Goal: Contribute content

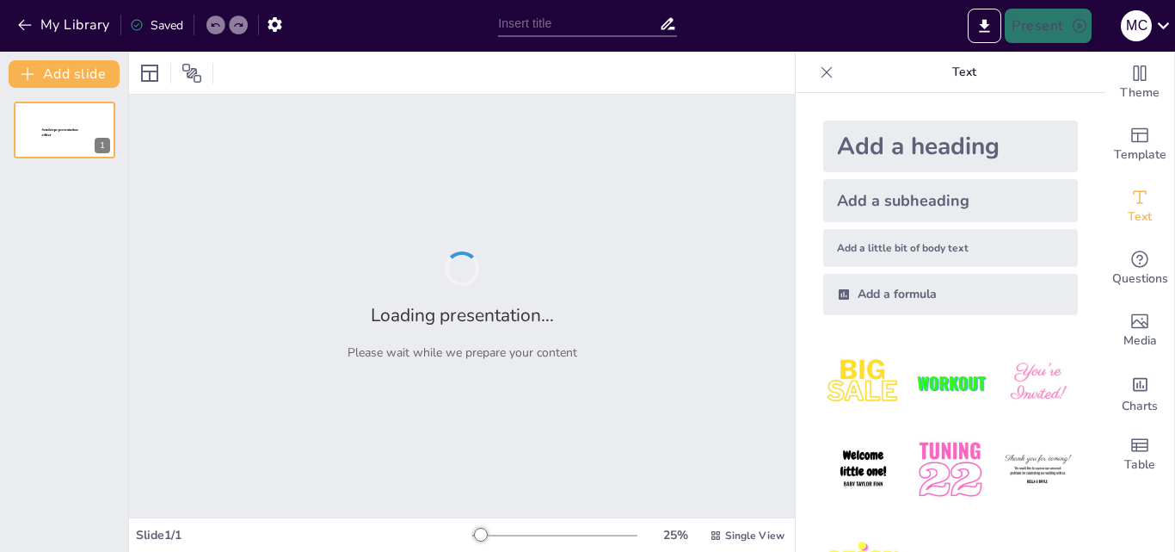
type input "El Partenó: Simbolisme i Arquitectura de la Grècia Clàssica"
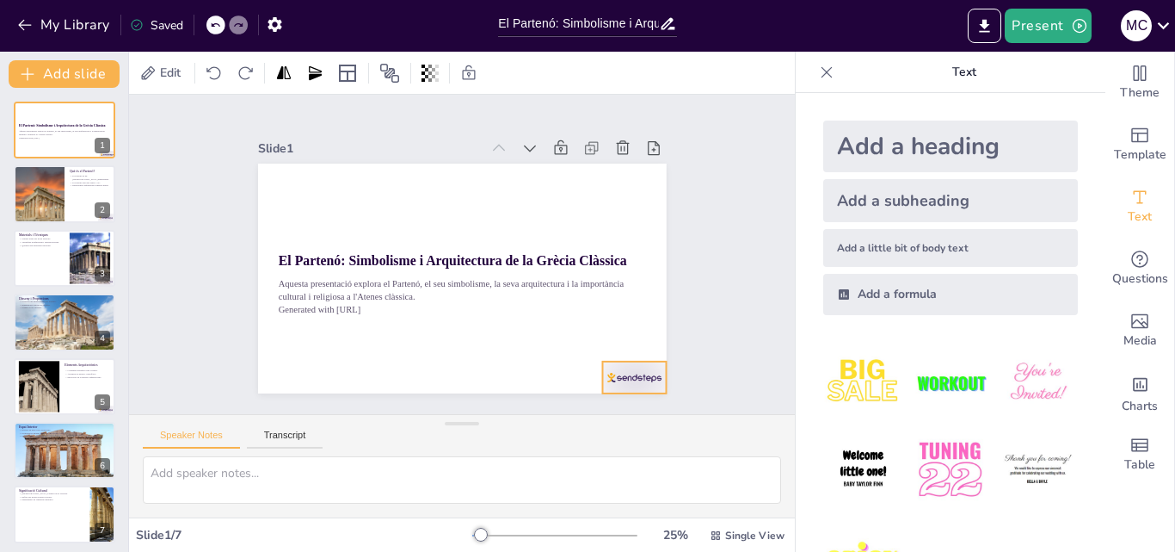
click at [586, 417] on div at bounding box center [550, 446] width 71 height 59
click at [616, 383] on icon at bounding box center [602, 397] width 28 height 28
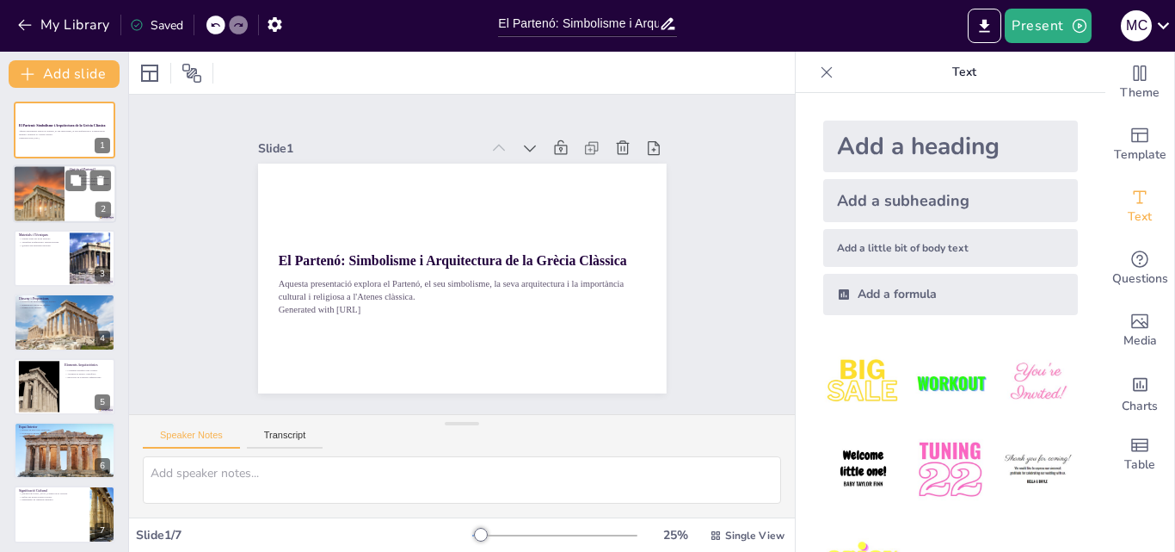
click at [68, 192] on div at bounding box center [64, 194] width 103 height 59
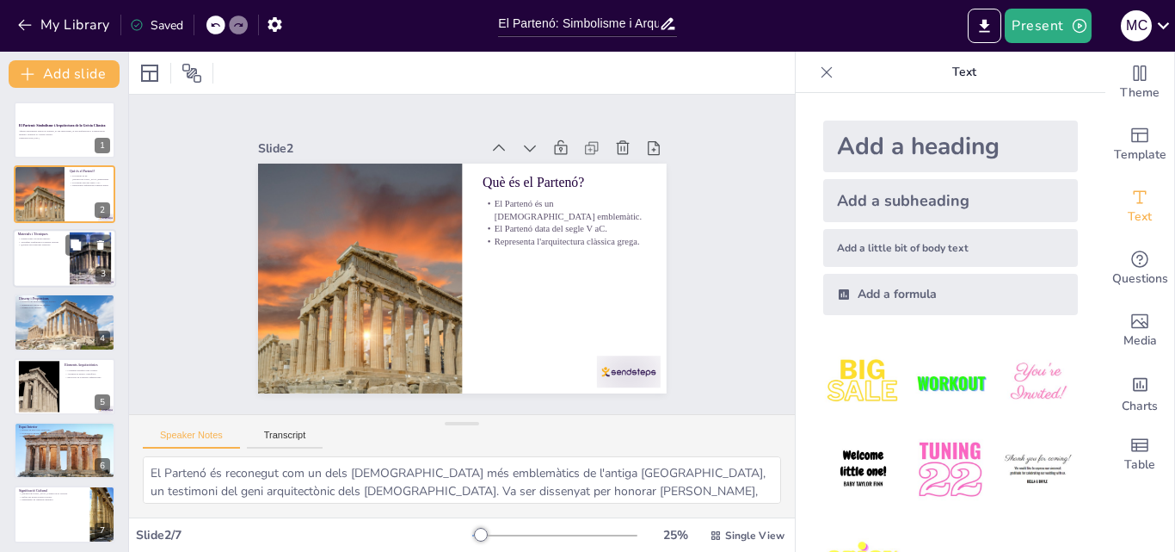
click at [57, 257] on div at bounding box center [64, 258] width 103 height 59
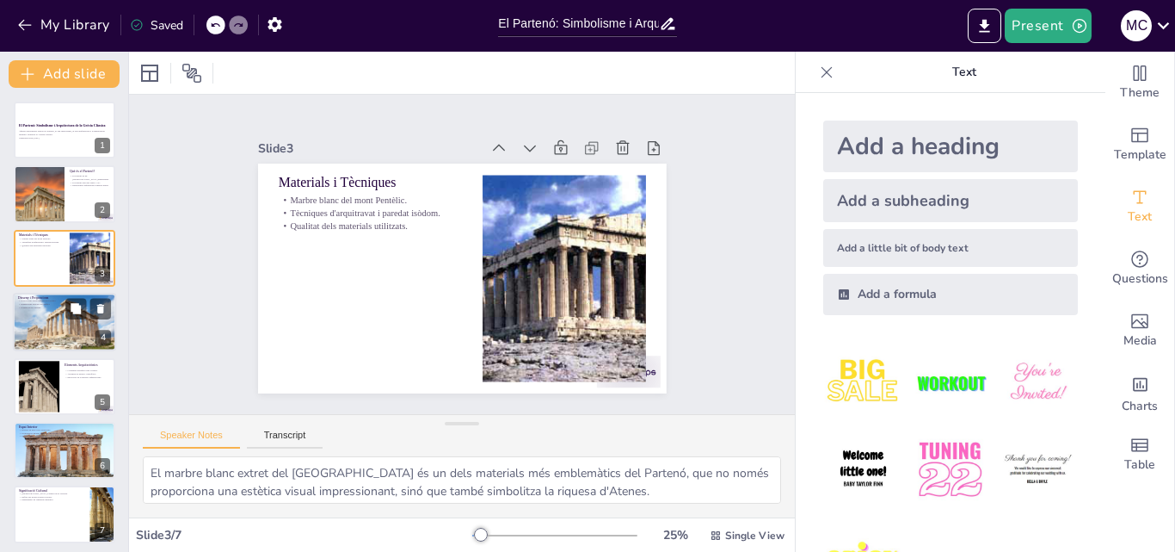
click at [46, 319] on div at bounding box center [64, 321] width 103 height 69
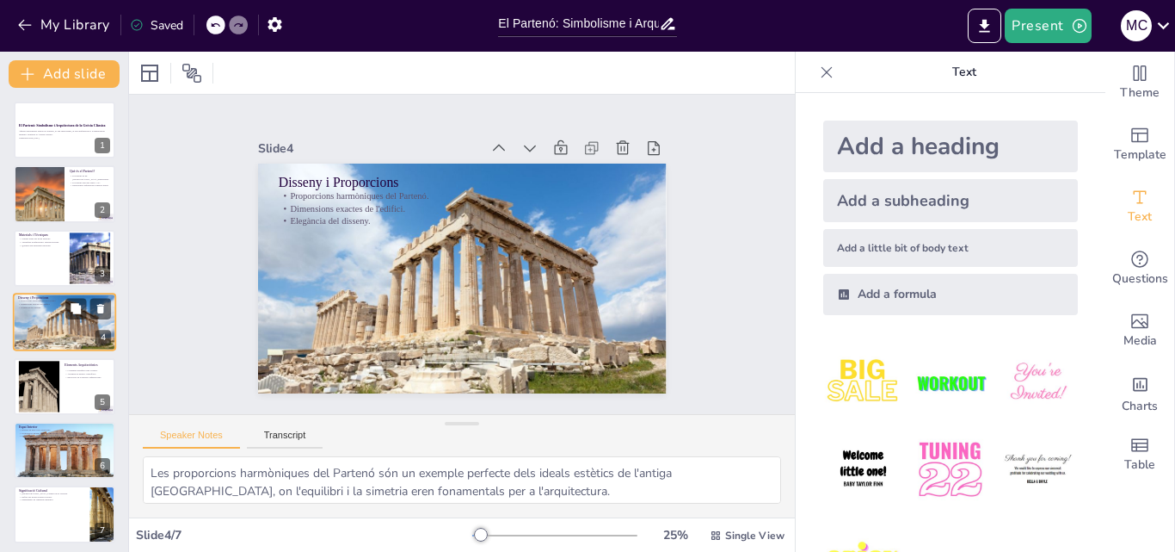
scroll to position [3, 0]
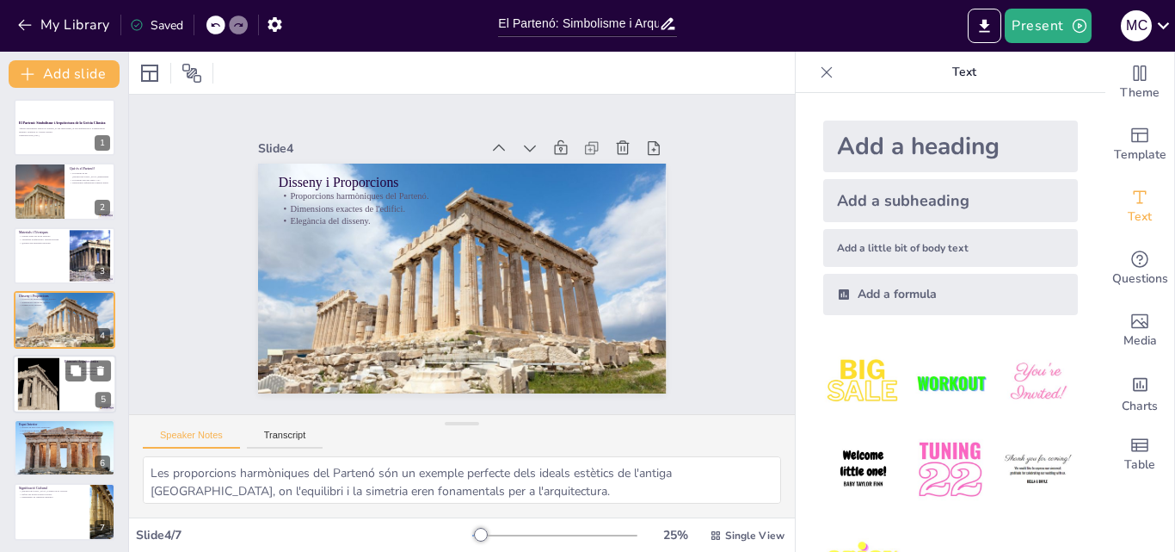
click at [36, 373] on div at bounding box center [38, 383] width 70 height 52
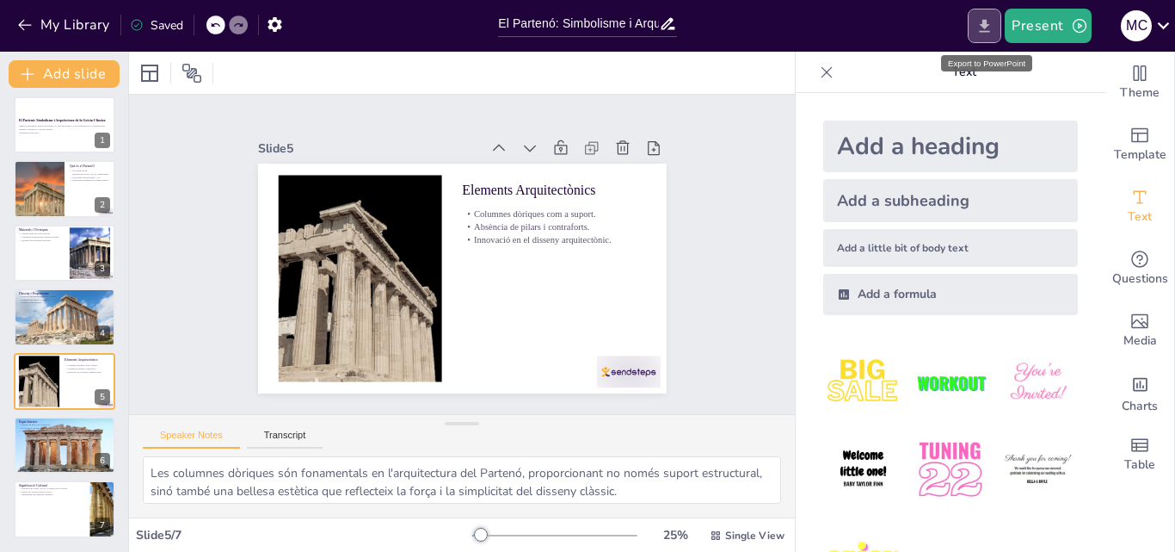
click at [988, 29] on icon "Export to PowerPoint" at bounding box center [985, 26] width 18 height 18
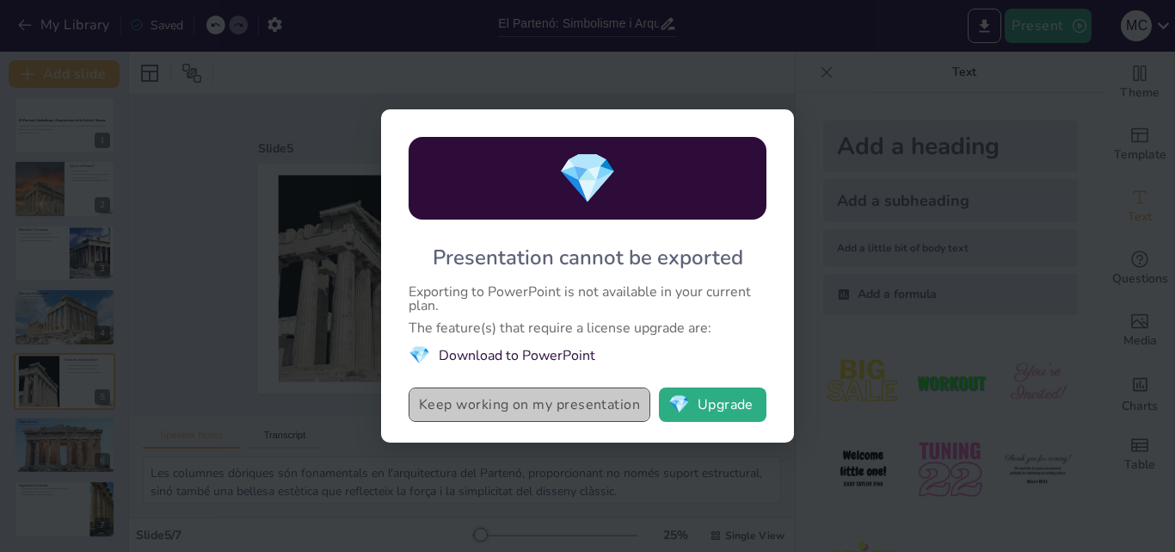
click at [561, 405] on button "Keep working on my presentation" at bounding box center [530, 404] width 242 height 34
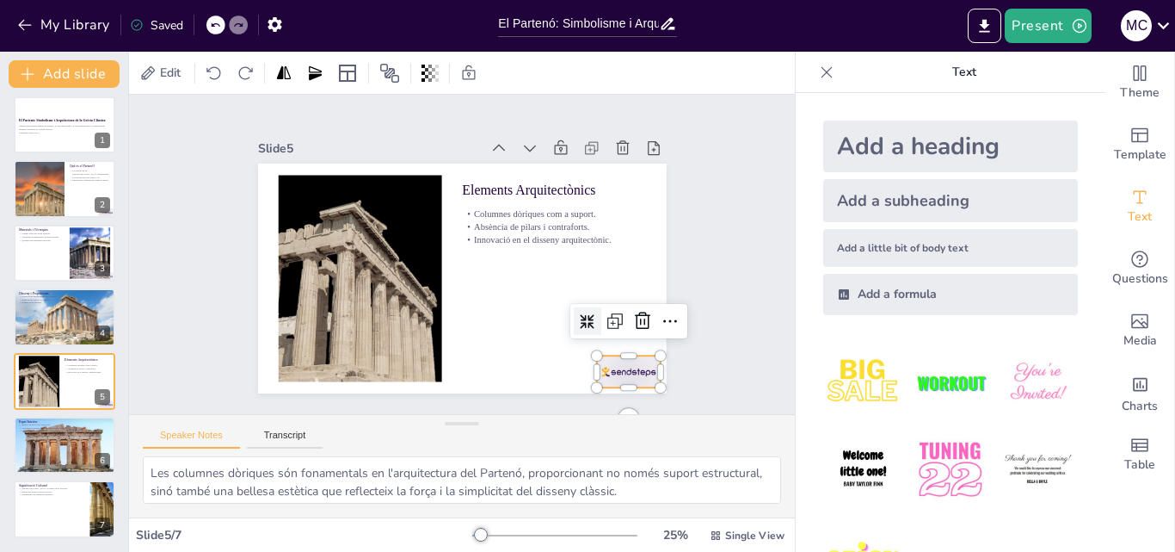
click at [473, 422] on div at bounding box center [443, 457] width 59 height 71
click at [548, 418] on icon at bounding box center [533, 432] width 29 height 29
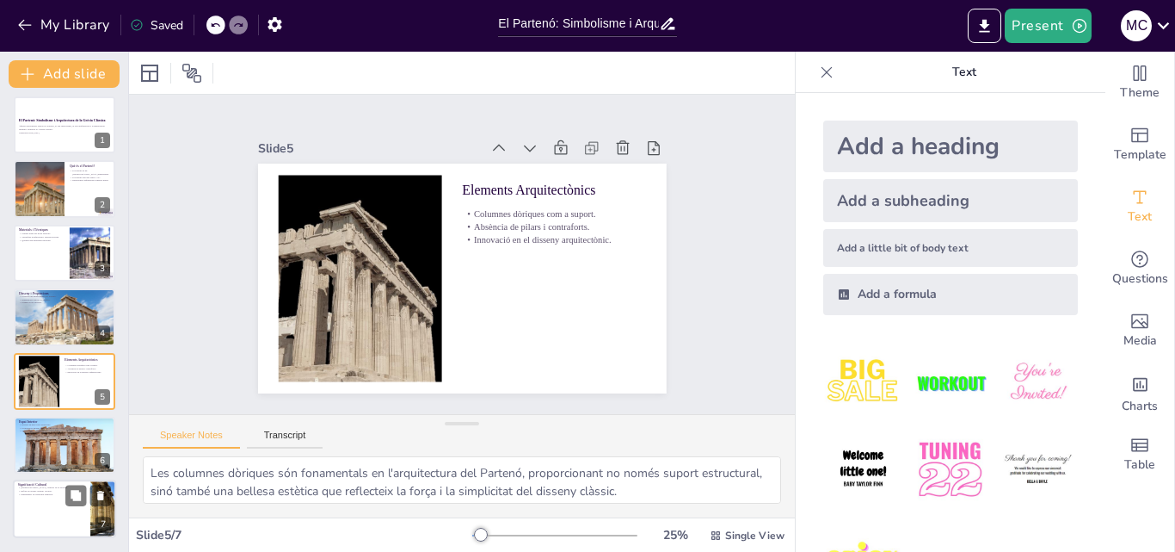
click at [41, 484] on p "Significació Cultural" at bounding box center [51, 484] width 67 height 5
type textarea "El Partenó és un símbol de la victòria d'Atenes sobre els perses, reflectint no…"
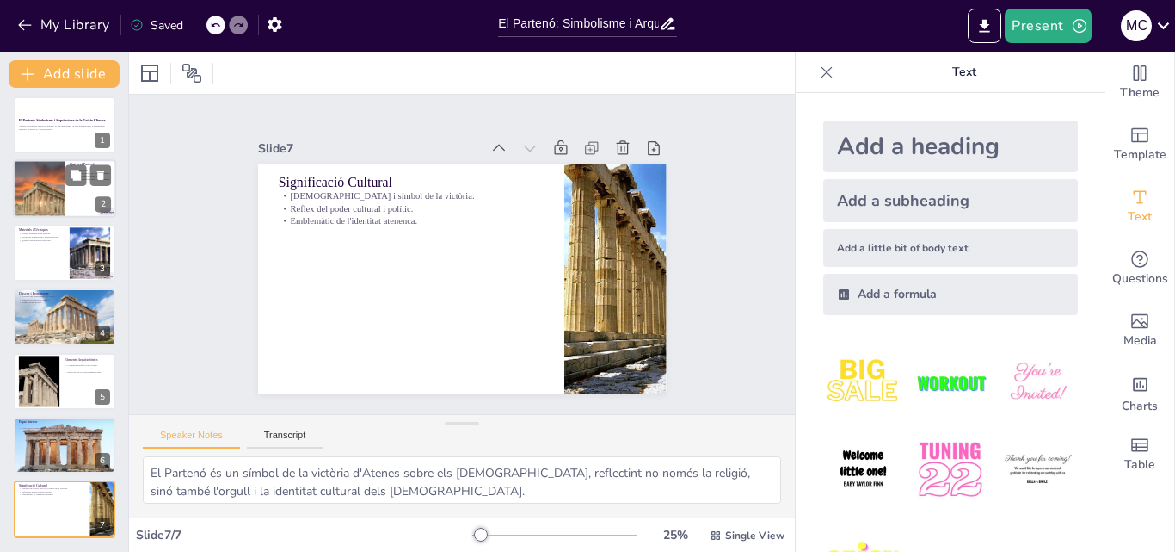
scroll to position [0, 0]
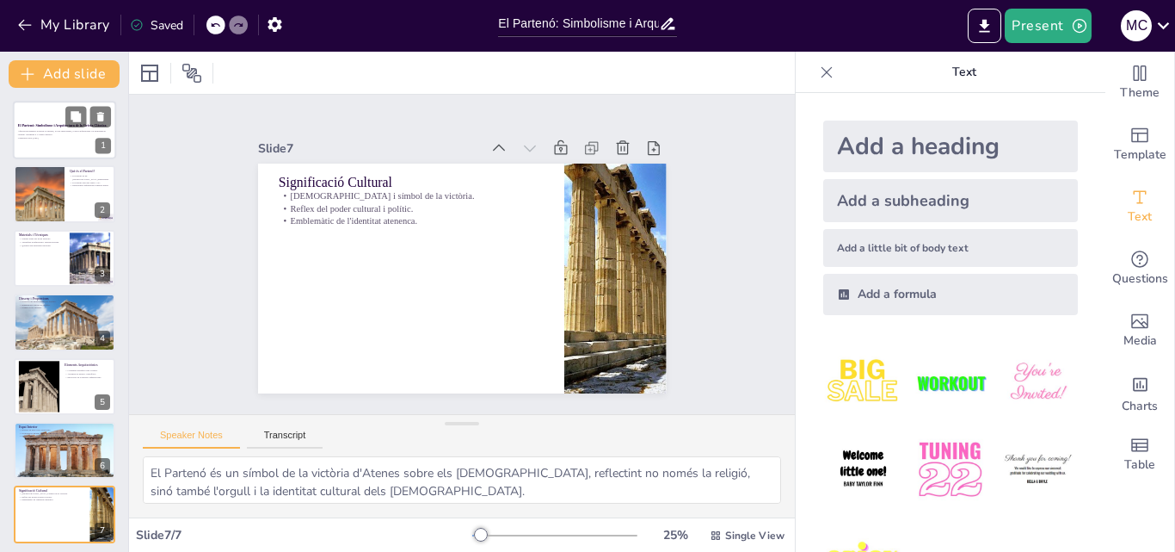
click at [66, 139] on div at bounding box center [64, 130] width 103 height 59
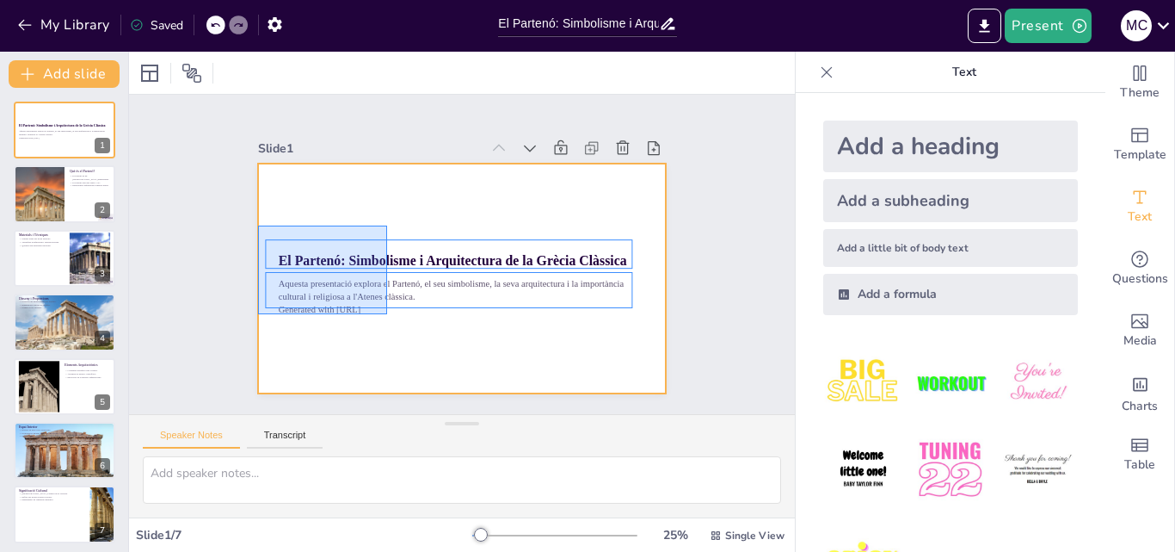
drag, startPoint x: 258, startPoint y: 225, endPoint x: 388, endPoint y: 315, distance: 157.7
click at [388, 315] on div at bounding box center [437, 256] width 271 height 430
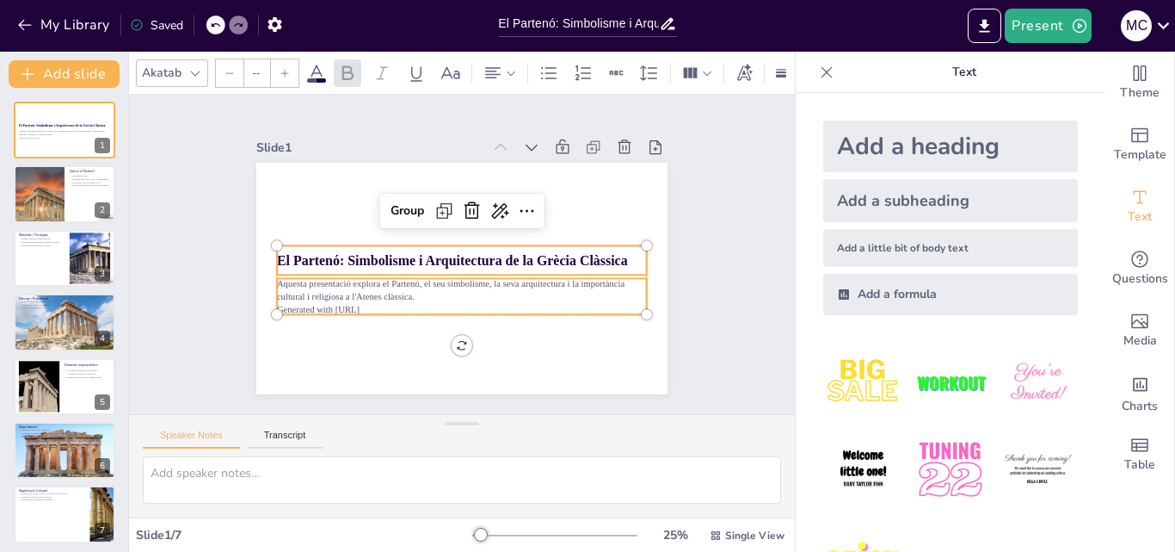
click at [498, 250] on strong "El Partenó: Simbolisme i Arquitectura de la Grècia Clàssica" at bounding box center [454, 246] width 88 height 347
click at [591, 250] on strong "El Partenó: Simbolisme i Arquitectura de la Grècia Clàssica" at bounding box center [451, 256] width 338 height 123
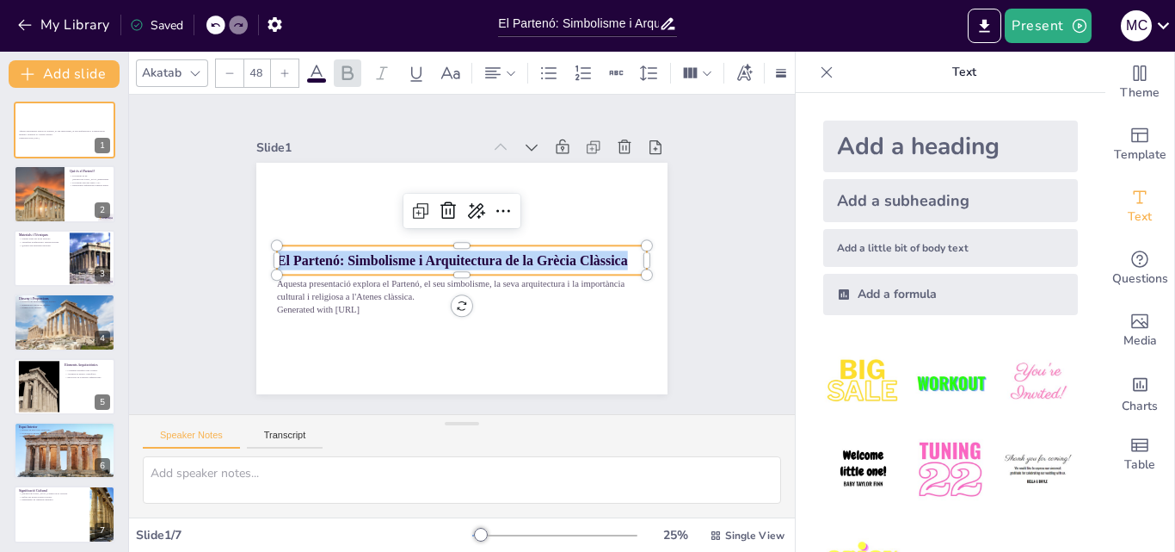
click at [539, 250] on strong "El Partenó: Simbolisme i Arquitectura de la Grècia Clàssica" at bounding box center [460, 243] width 157 height 327
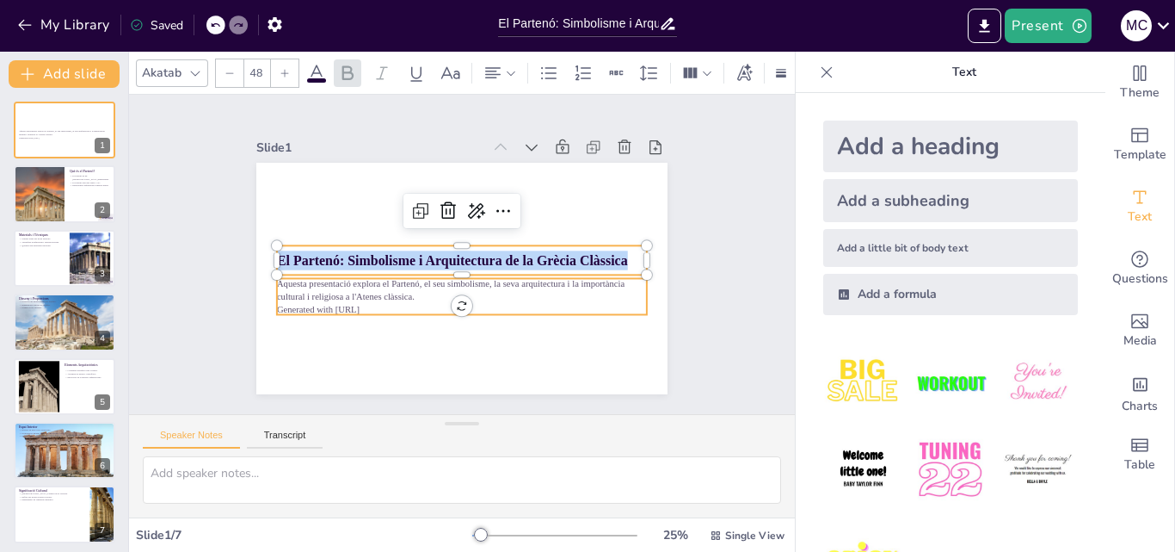
click at [565, 282] on p "Aquesta presentació explora el Partenó, el seu simbolisme, la seva arquitectura…" at bounding box center [451, 220] width 360 height 139
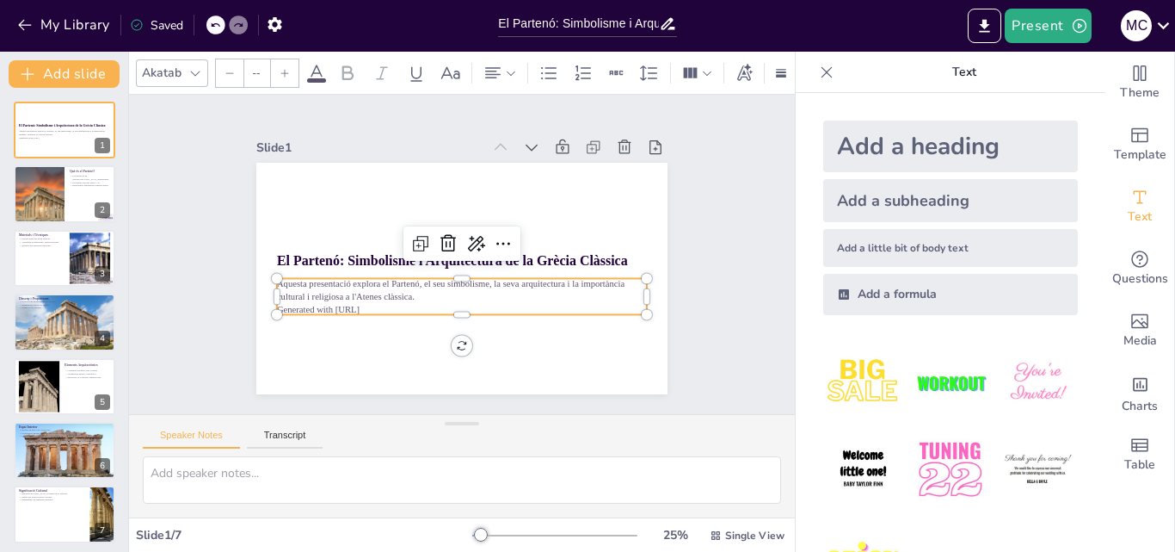
type input "32"
click at [565, 282] on p "Aquesta presentació explora el Partenó, el seu simbolisme, la seva arquitectura…" at bounding box center [438, 280] width 293 height 267
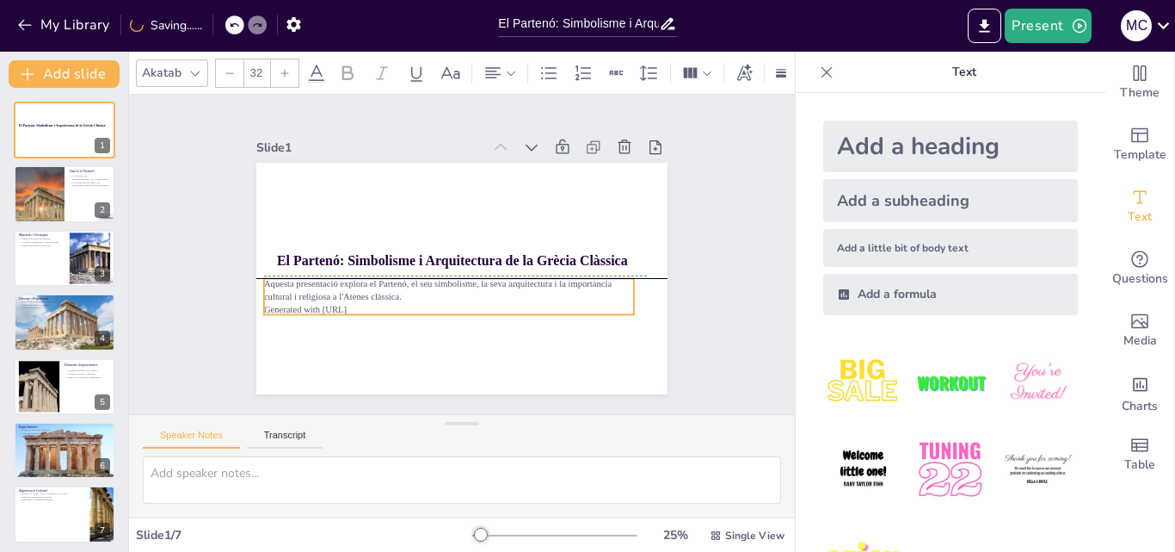
click at [387, 299] on p "Generated with [URL]" at bounding box center [412, 281] width 257 height 284
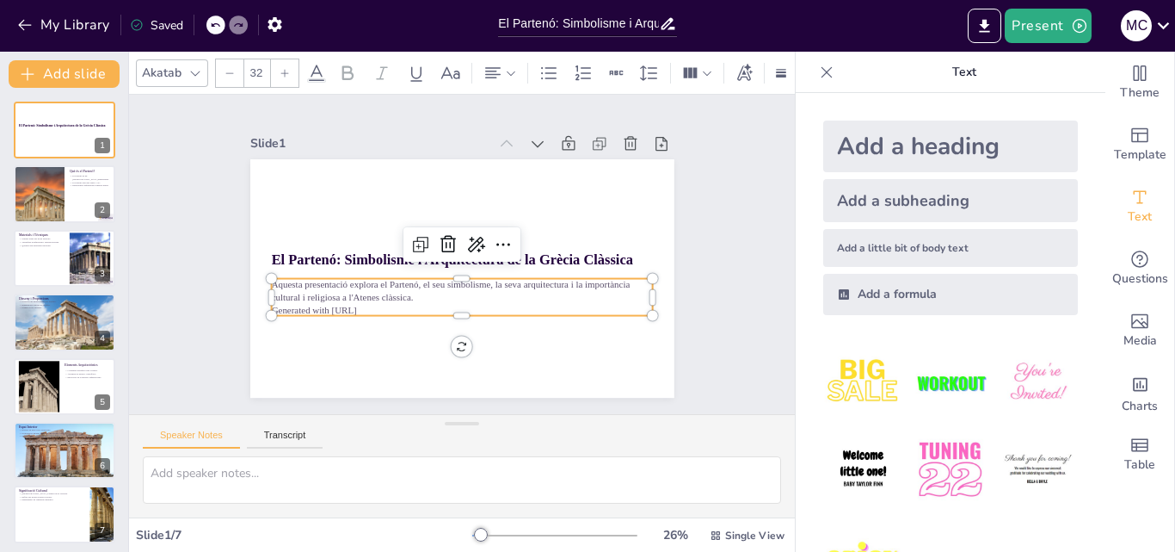
click at [405, 292] on p "Aquesta presentació explora el Partenó, el seu simbolisme, la seva arquitectura…" at bounding box center [426, 258] width 66 height 382
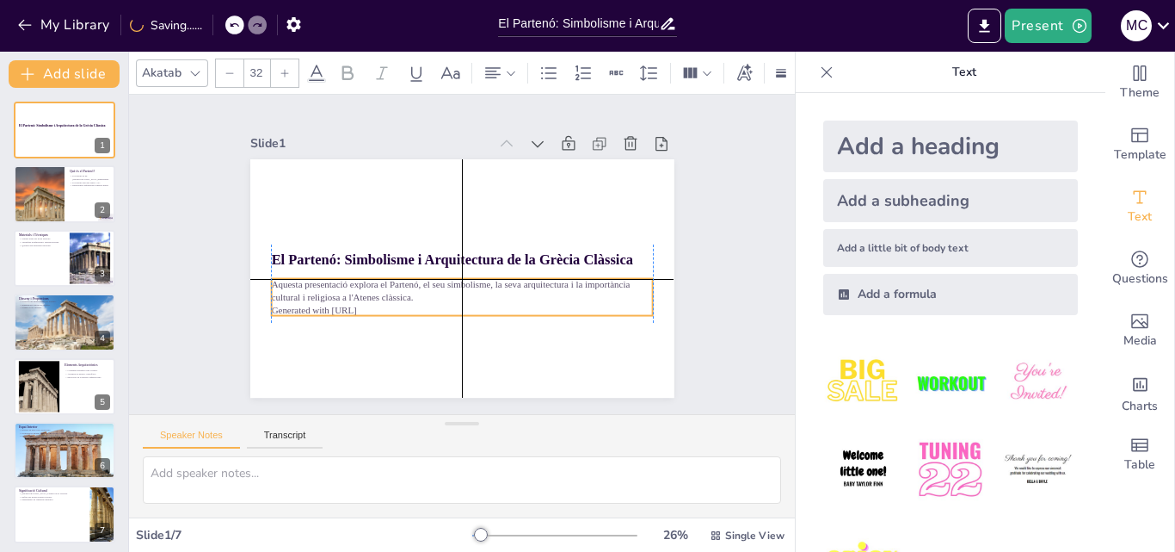
click at [400, 299] on div "Aquesta presentació explora el Partenó, el seu simbolisme, la seva arquitectura…" at bounding box center [498, 233] width 225 height 350
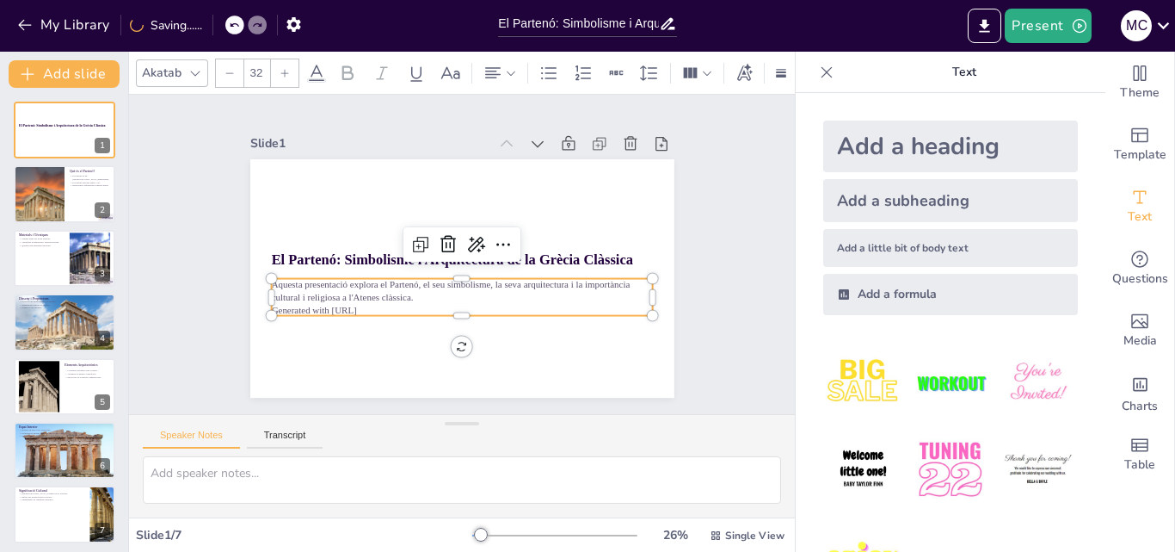
click at [404, 293] on p "Aquesta presentació explora el Partenó, el seu simbolisme, la seva arquitectura…" at bounding box center [443, 285] width 343 height 213
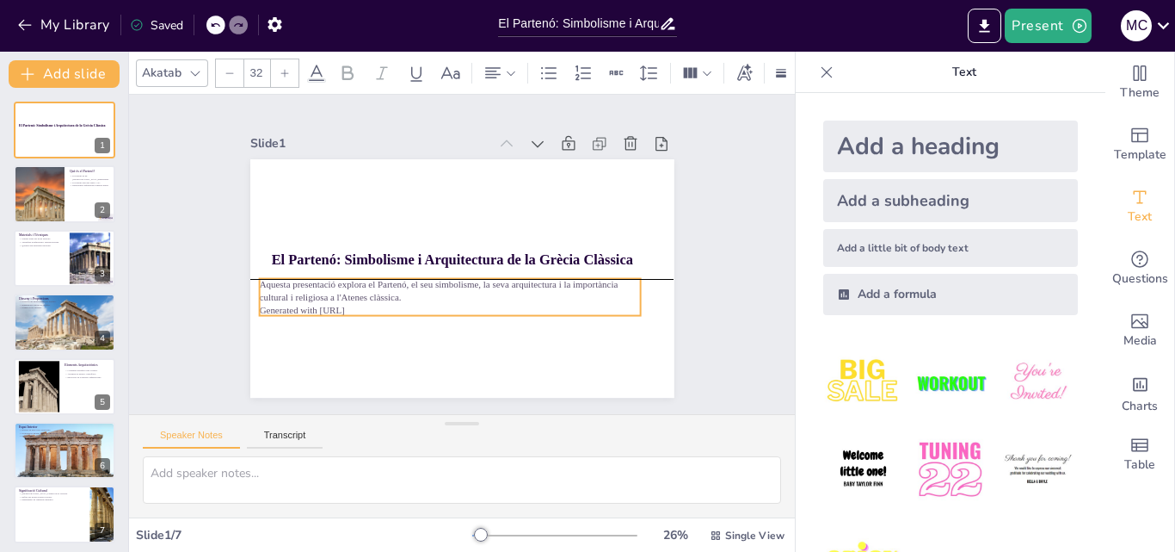
click at [407, 296] on div "Aquesta presentació explora el Partenó, el seu simbolisme, la seva arquitectura…" at bounding box center [433, 288] width 365 height 191
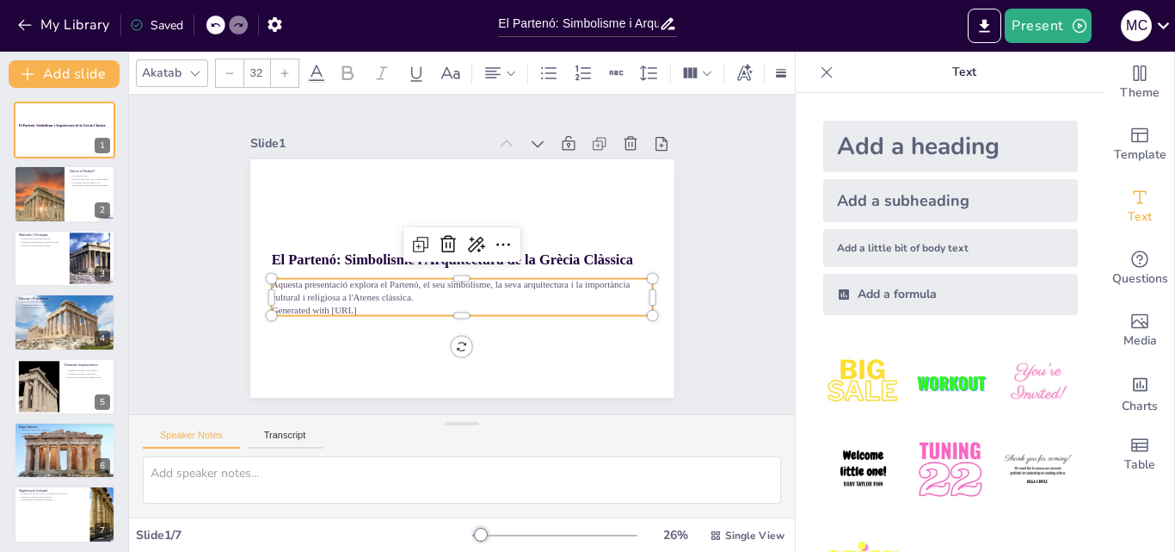
click at [407, 296] on p "Generated with [URL]" at bounding box center [416, 287] width 235 height 317
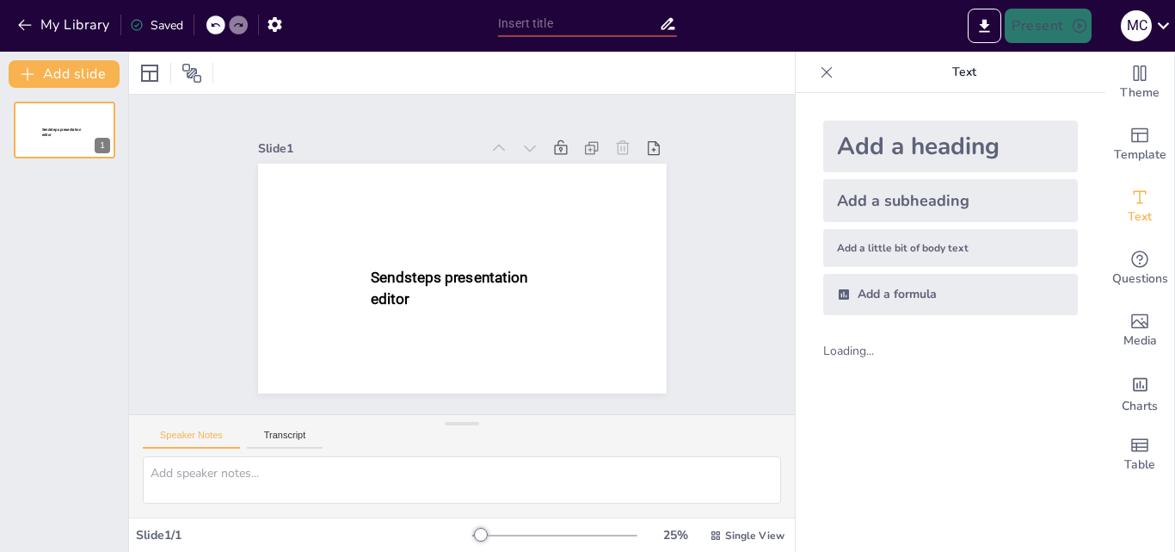
type input "El Partenó: Simbolisme i Arquitectura de la Grècia Clàssica"
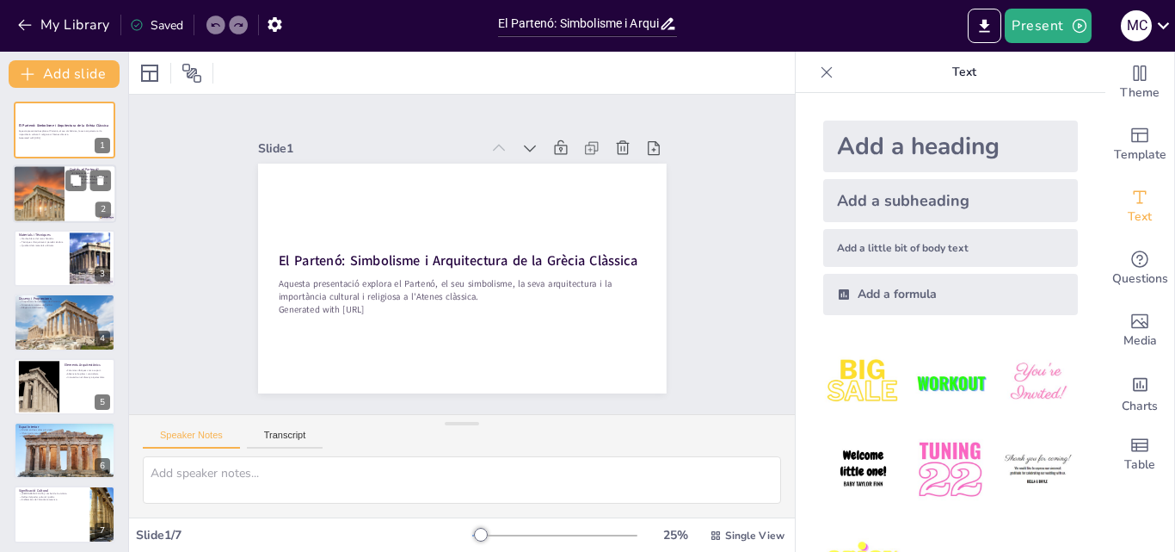
click at [64, 190] on div at bounding box center [38, 194] width 65 height 59
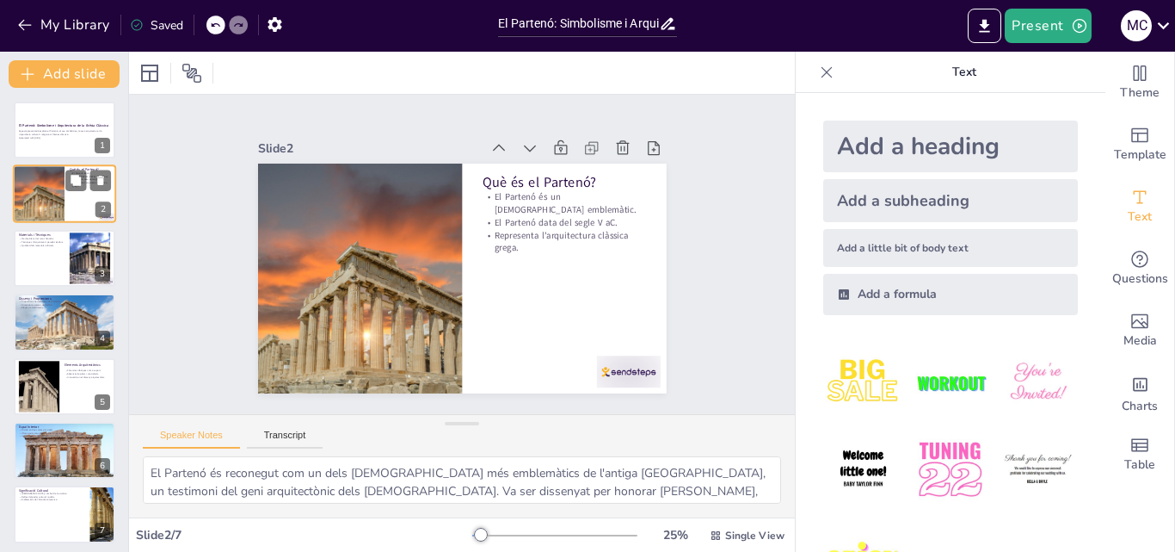
type textarea "El Partenó és reconegut com un dels [DEMOGRAPHIC_DATA] més emblemàtics de l'ant…"
click at [599, 359] on div at bounding box center [628, 371] width 64 height 32
